Goal: Obtain resource: Obtain resource

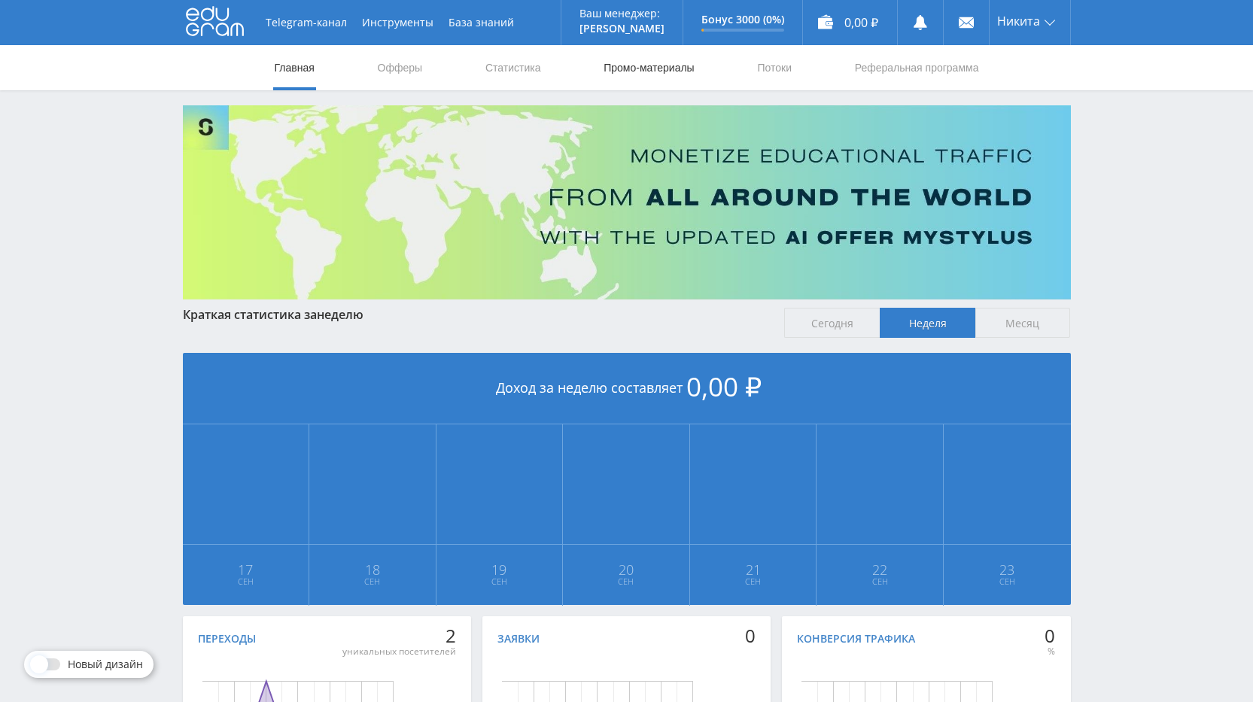
click at [625, 67] on link "Промо-материалы" at bounding box center [648, 67] width 93 height 45
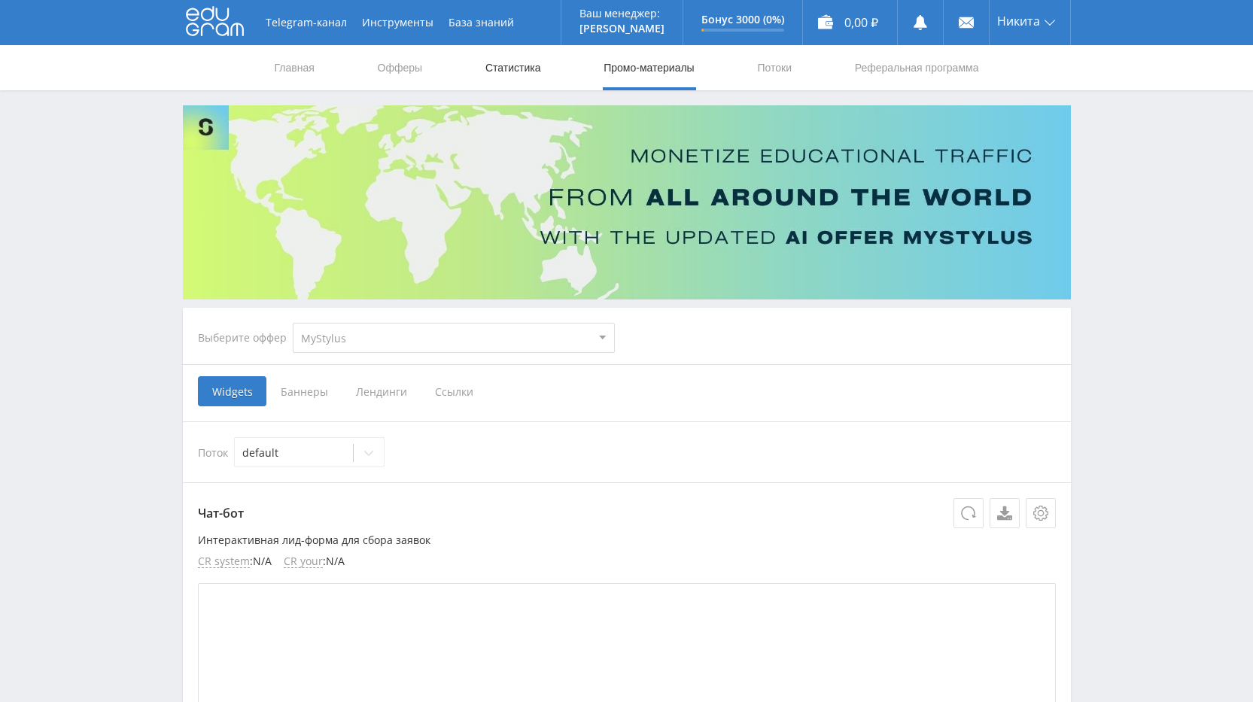
click at [504, 70] on link "Статистика" at bounding box center [513, 67] width 59 height 45
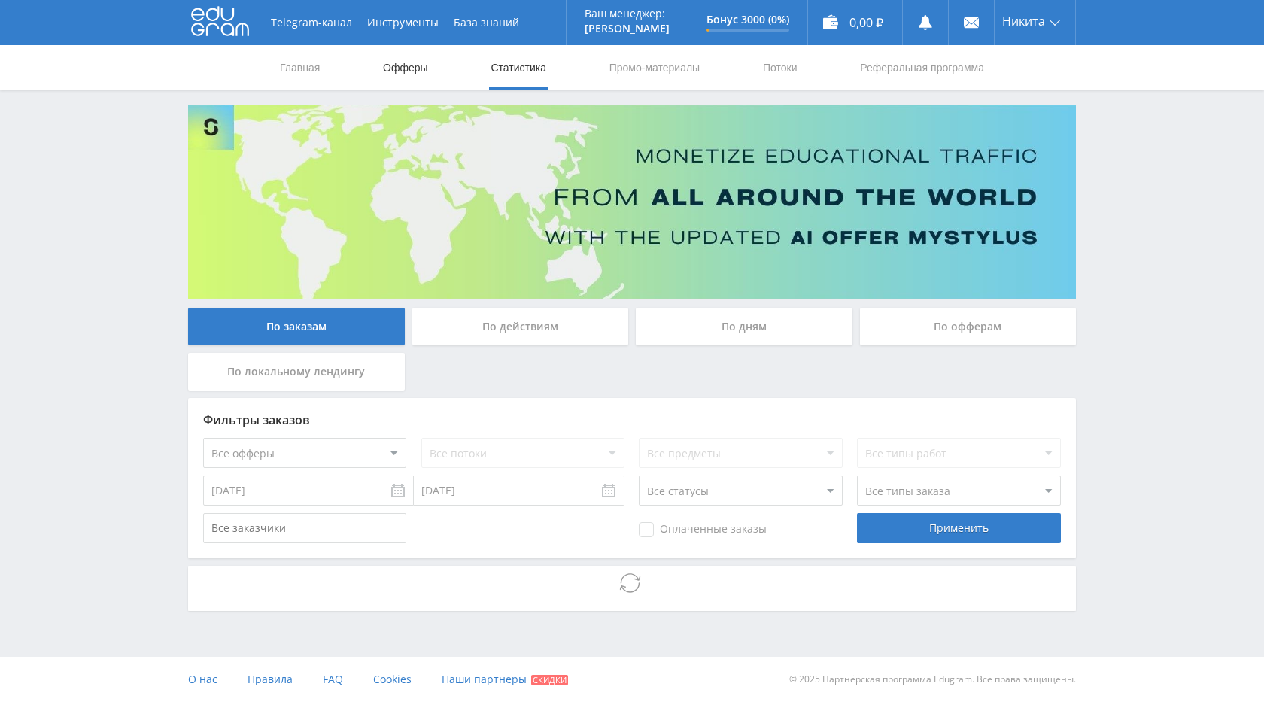
click at [406, 71] on link "Офферы" at bounding box center [406, 67] width 48 height 45
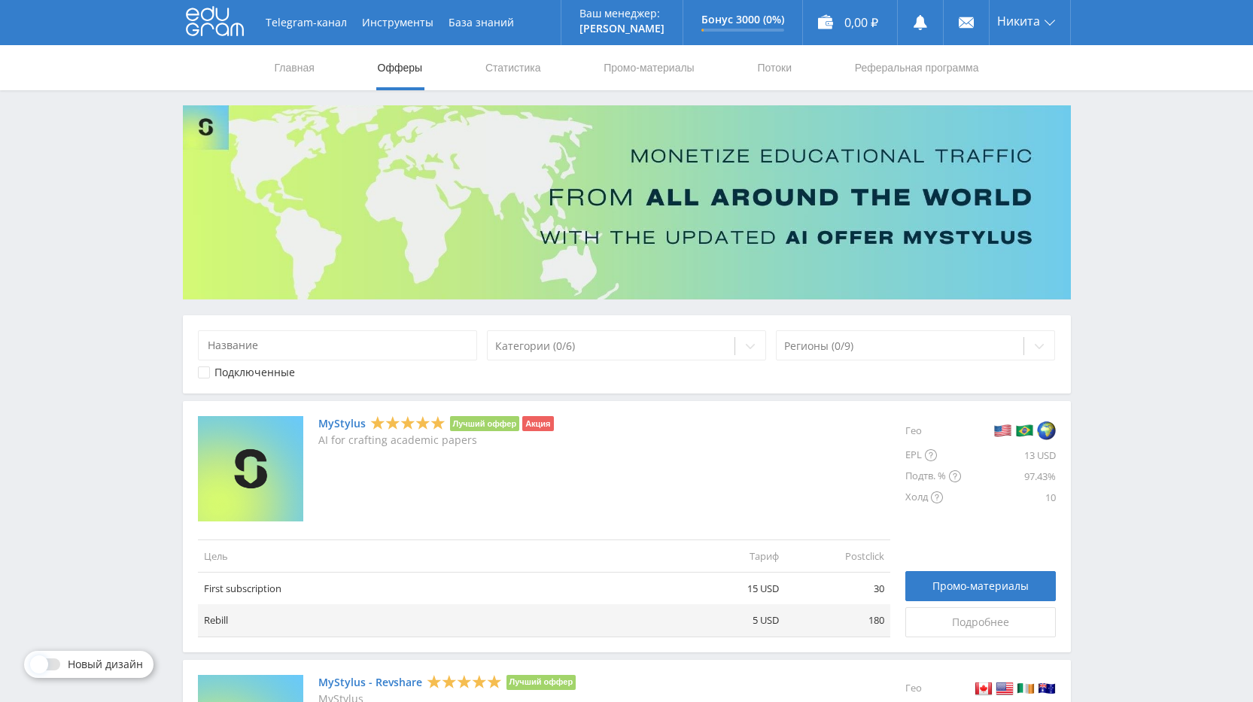
click at [341, 423] on link "MyStylus" at bounding box center [341, 424] width 47 height 12
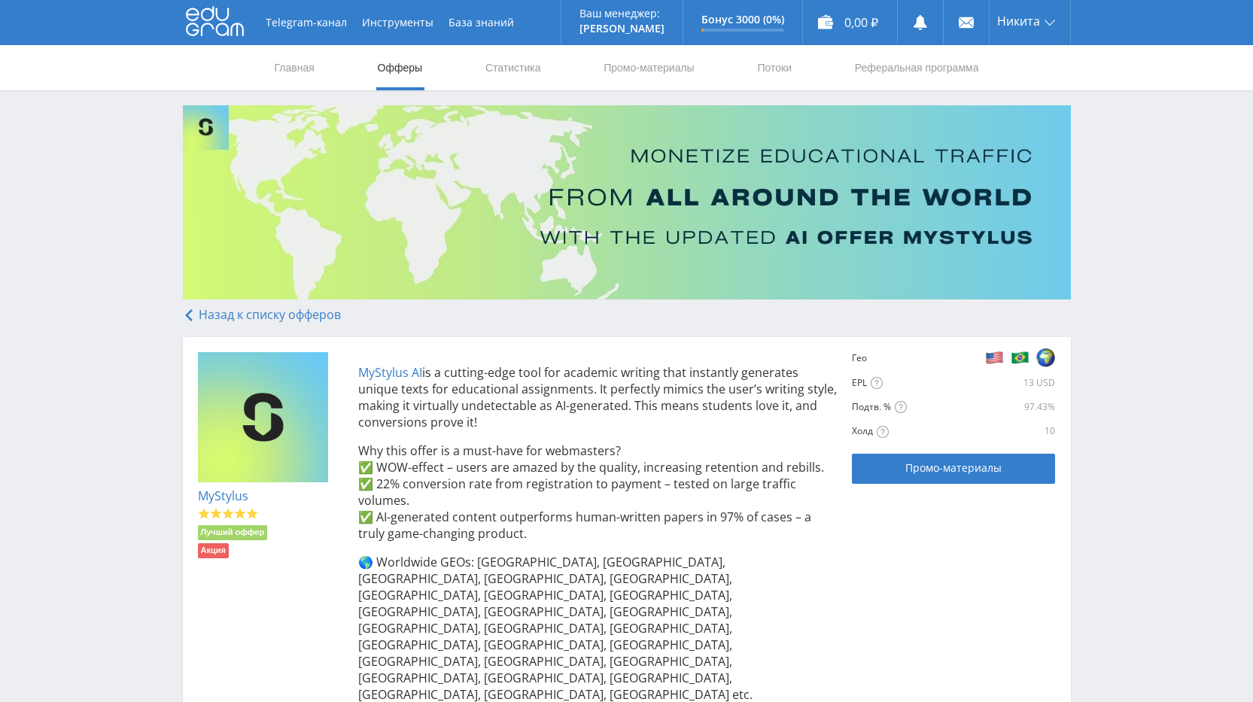
click at [390, 373] on link "MyStylus AI" at bounding box center [390, 372] width 64 height 17
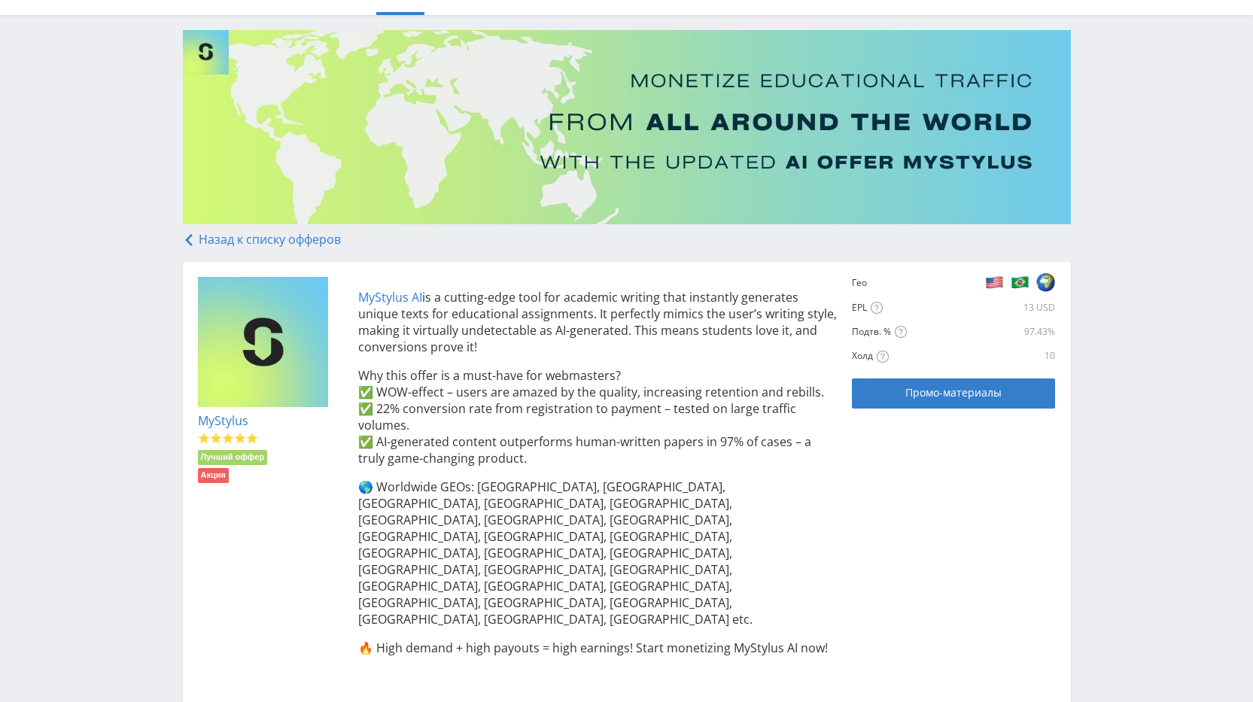
scroll to position [151, 0]
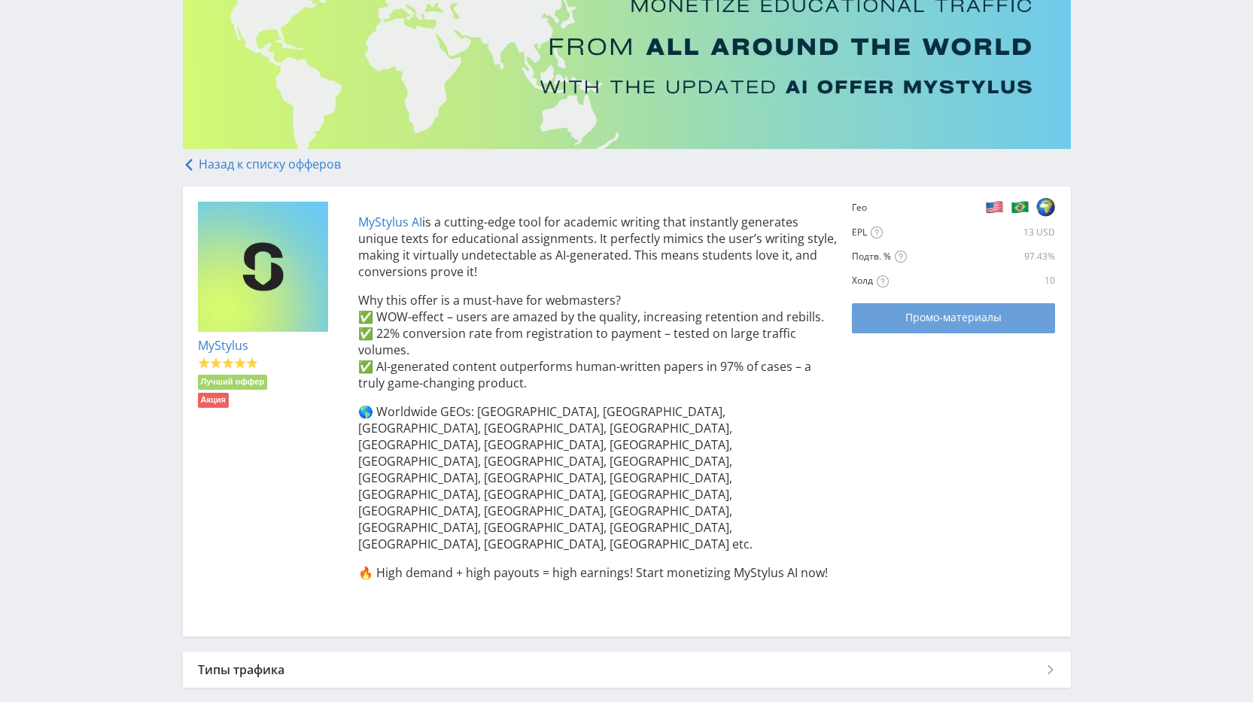
click at [938, 327] on link "Промо-материалы" at bounding box center [953, 318] width 203 height 30
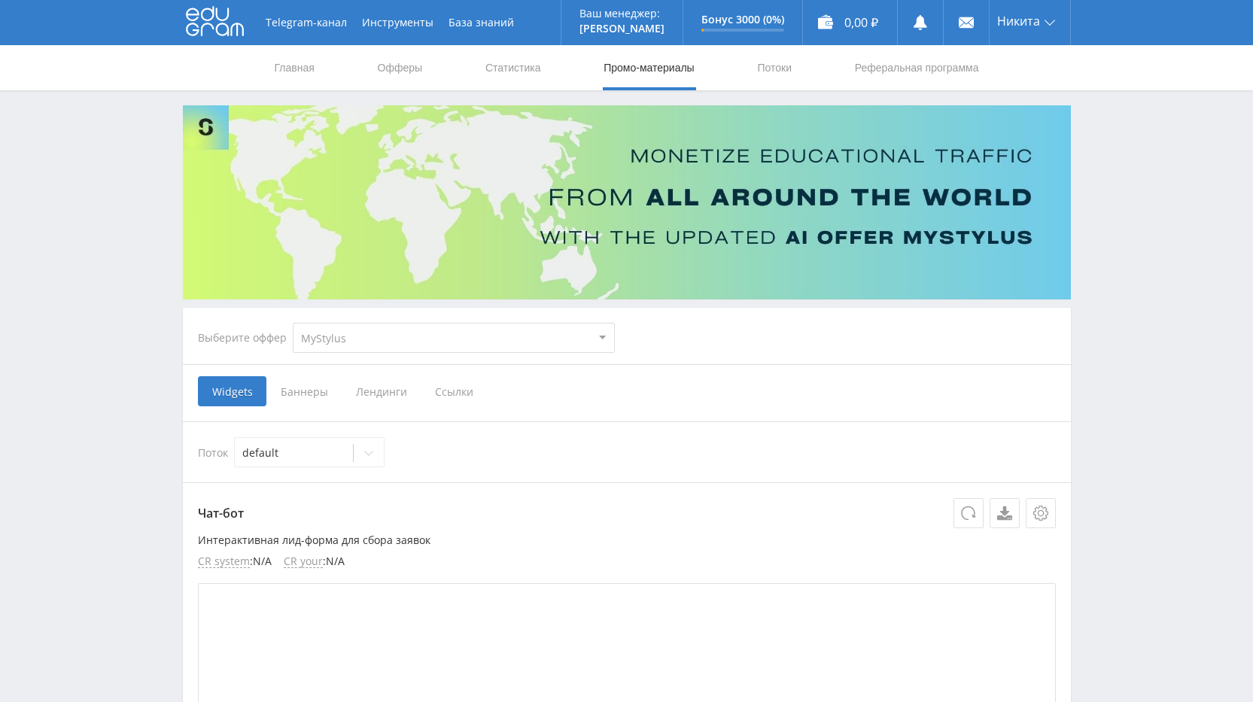
click at [469, 391] on span "Ссылки" at bounding box center [454, 391] width 67 height 30
click at [0, 0] on input "Ссылки" at bounding box center [0, 0] width 0 height 0
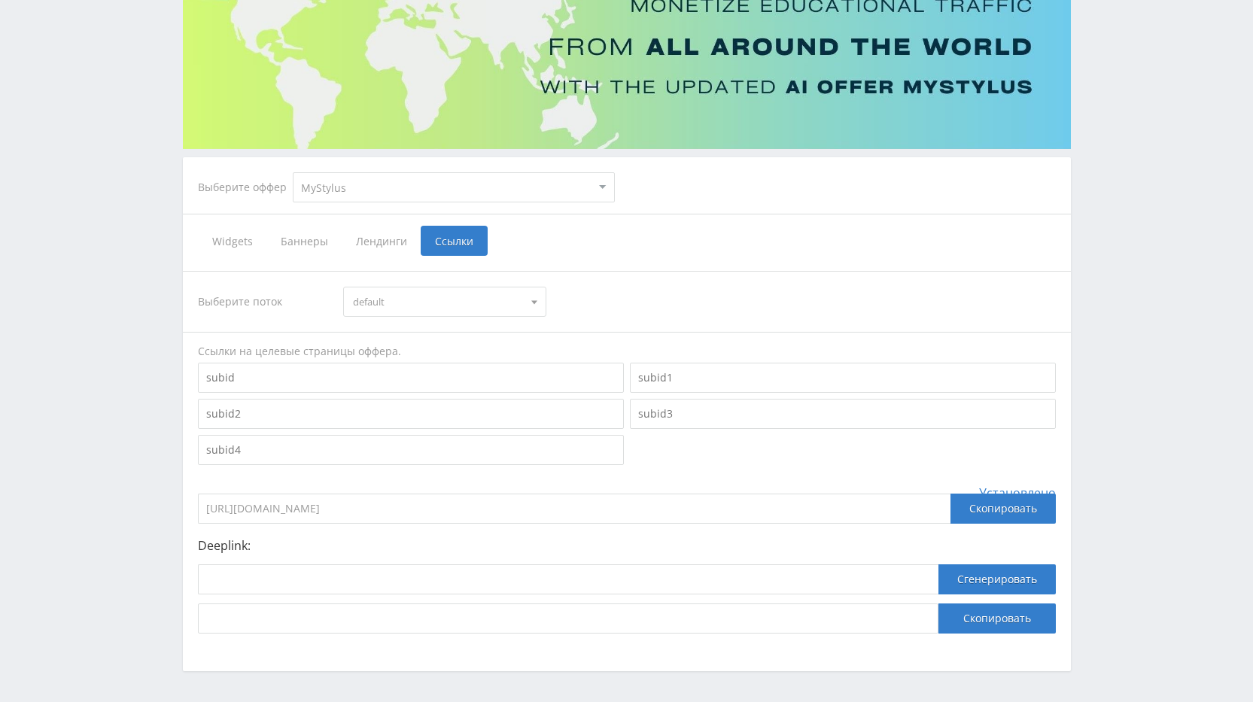
scroll to position [202, 0]
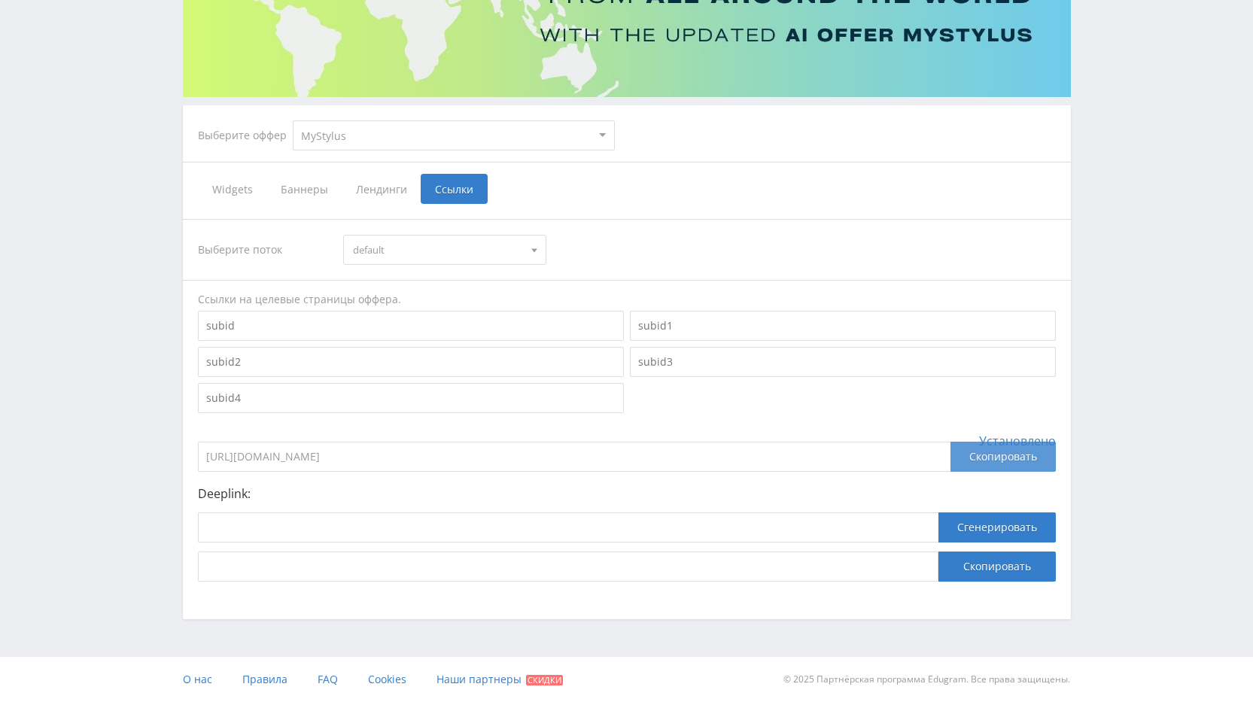
click at [976, 458] on div "Скопировать" at bounding box center [1003, 457] width 105 height 30
